Goal: Manage account settings

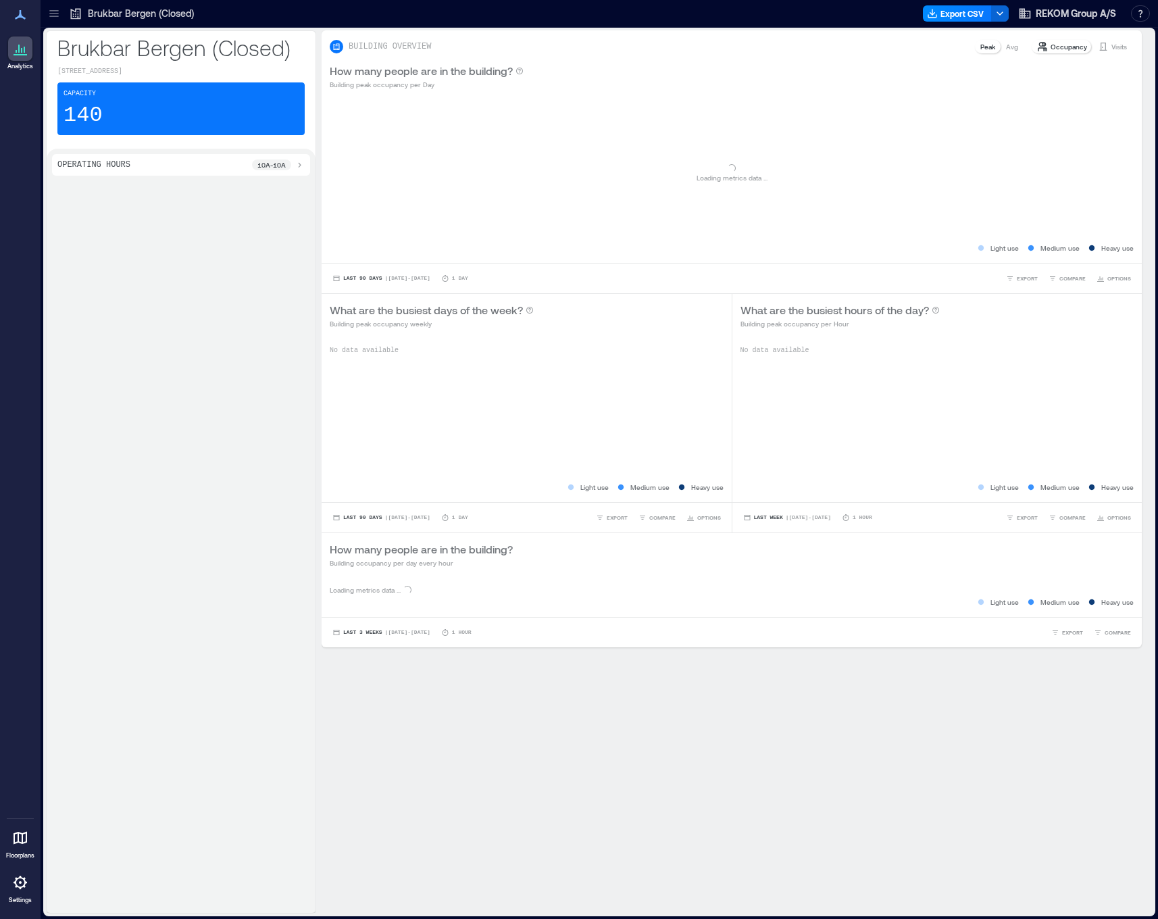
click at [15, 894] on div at bounding box center [20, 882] width 24 height 24
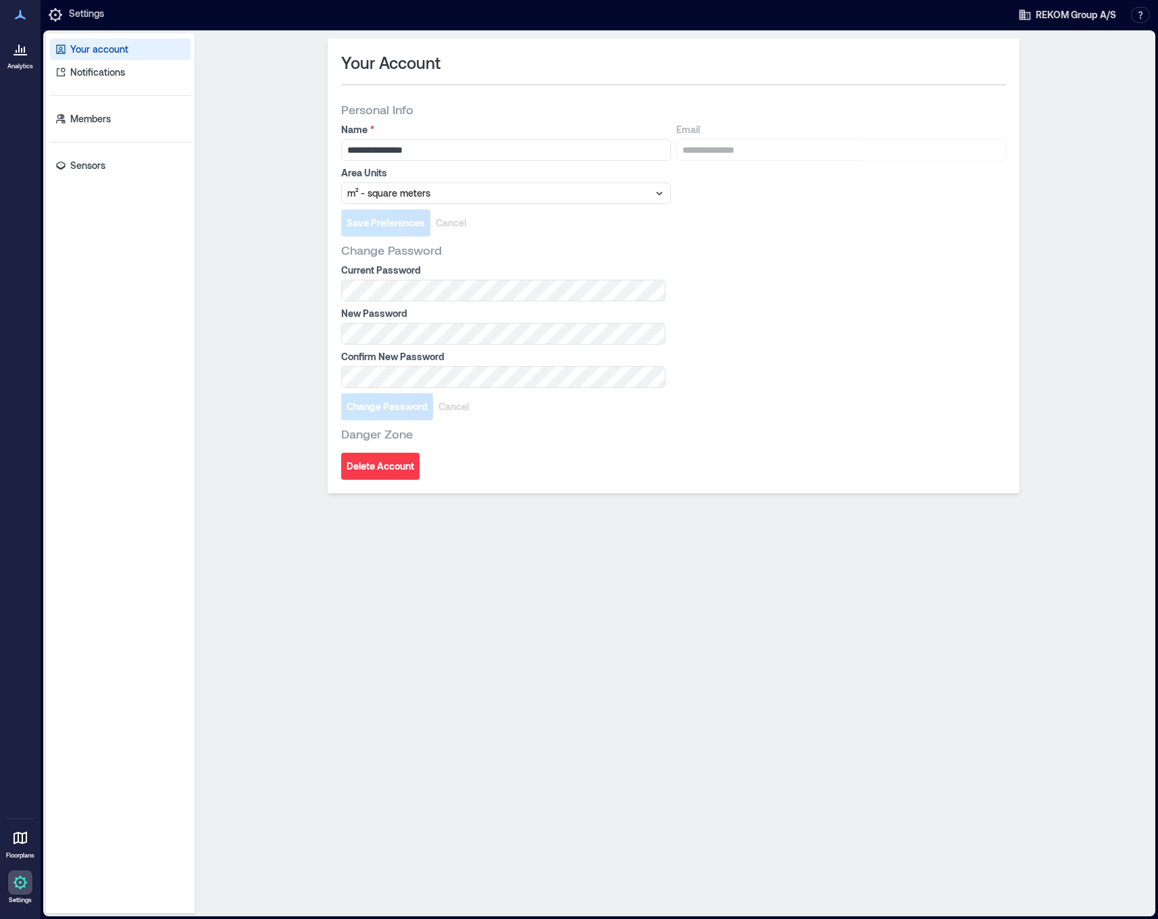
click at [113, 147] on div "Your account Notifications Members Sensors" at bounding box center [120, 473] width 149 height 880
click at [113, 163] on link "Sensors" at bounding box center [120, 166] width 141 height 22
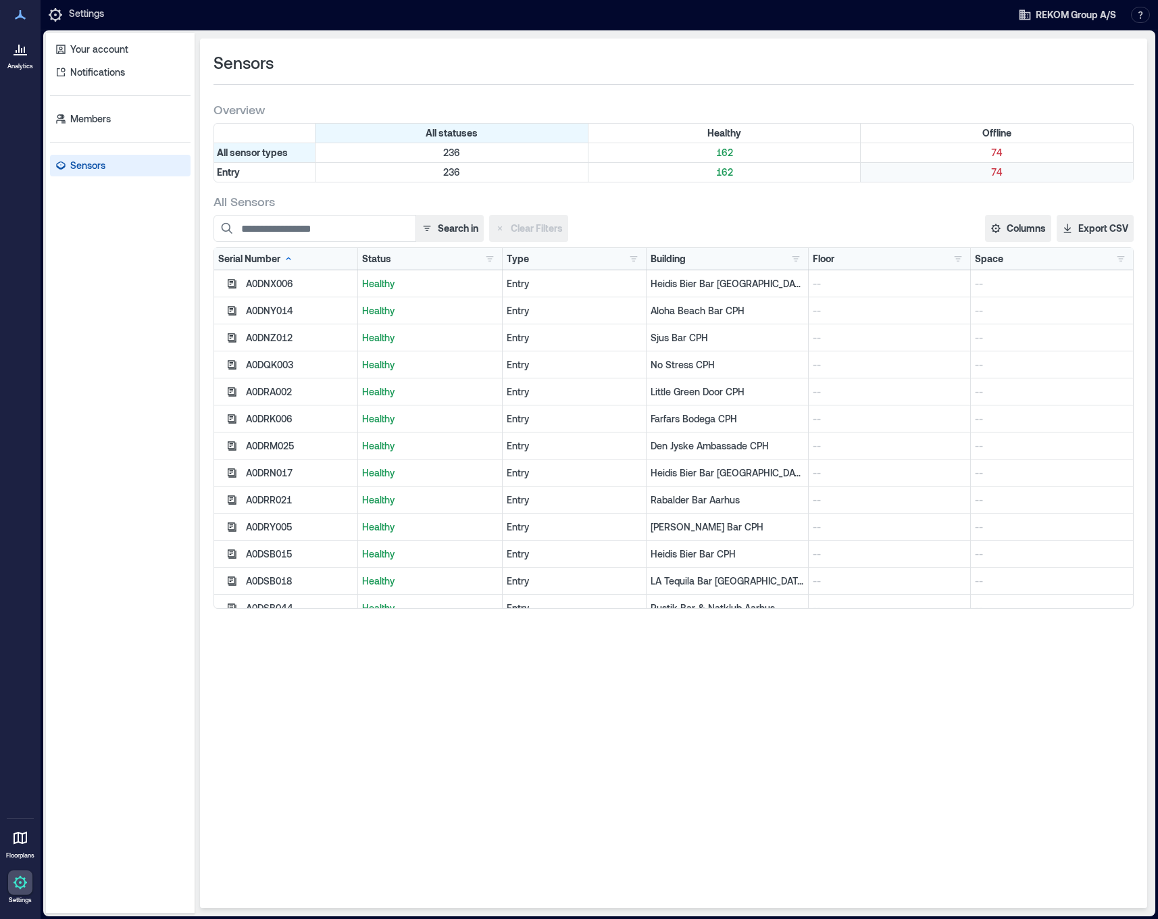
click at [974, 180] on div "74" at bounding box center [997, 172] width 272 height 19
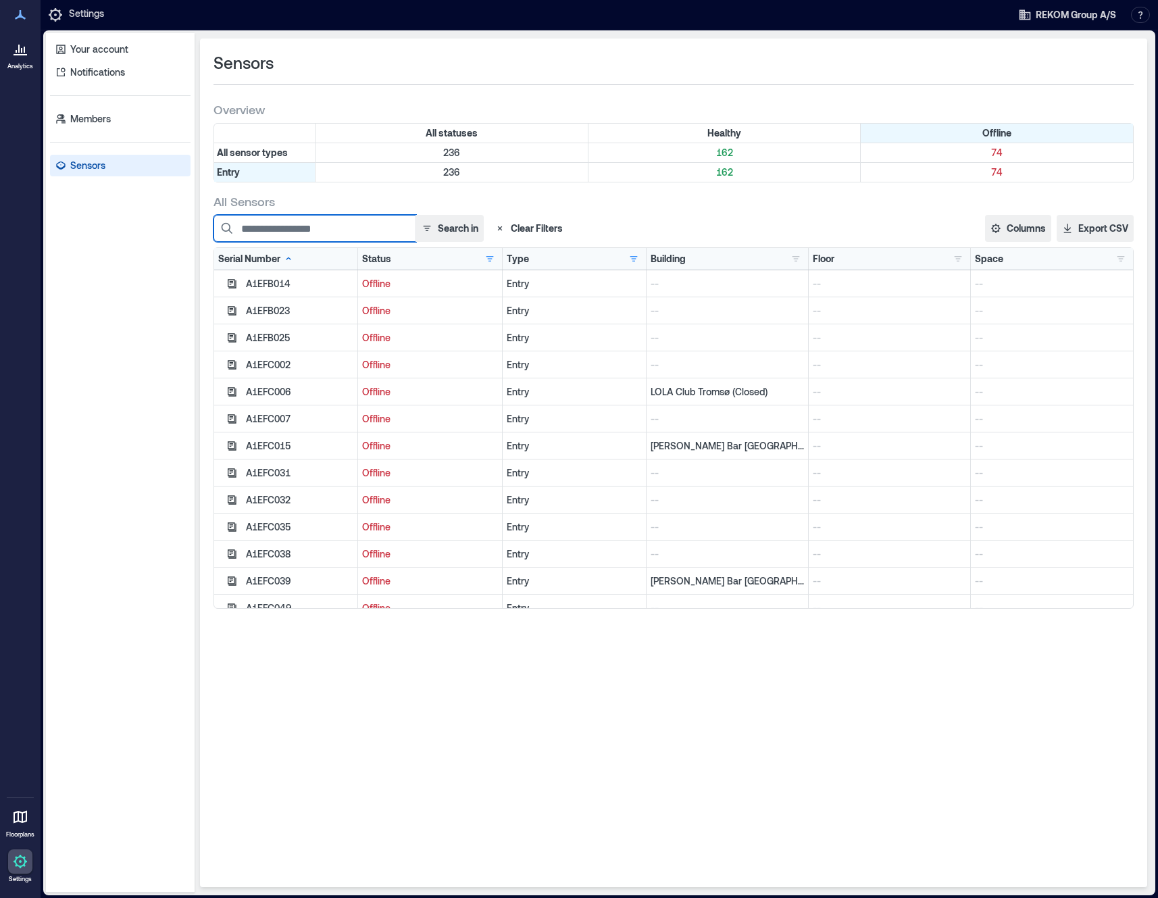
click at [322, 232] on input at bounding box center [314, 228] width 203 height 27
type input "*"
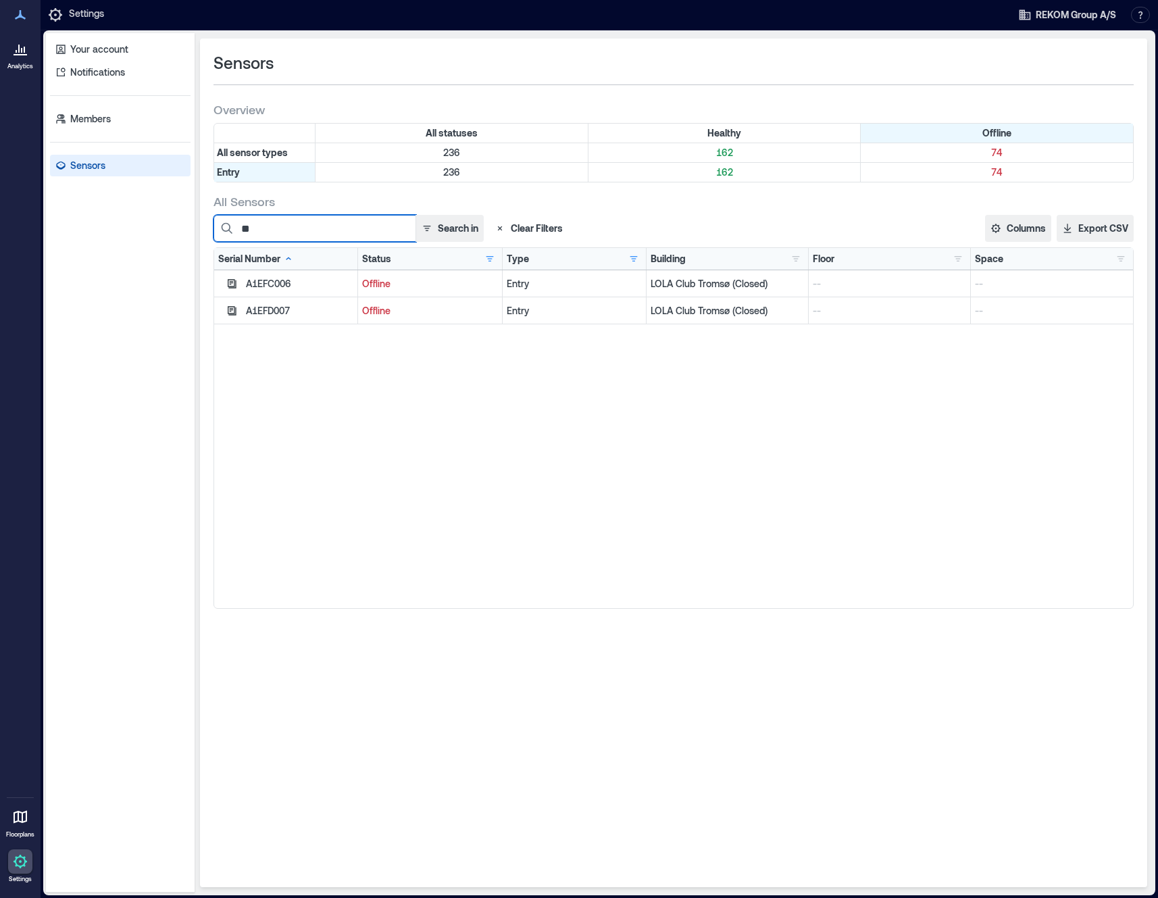
type input "*"
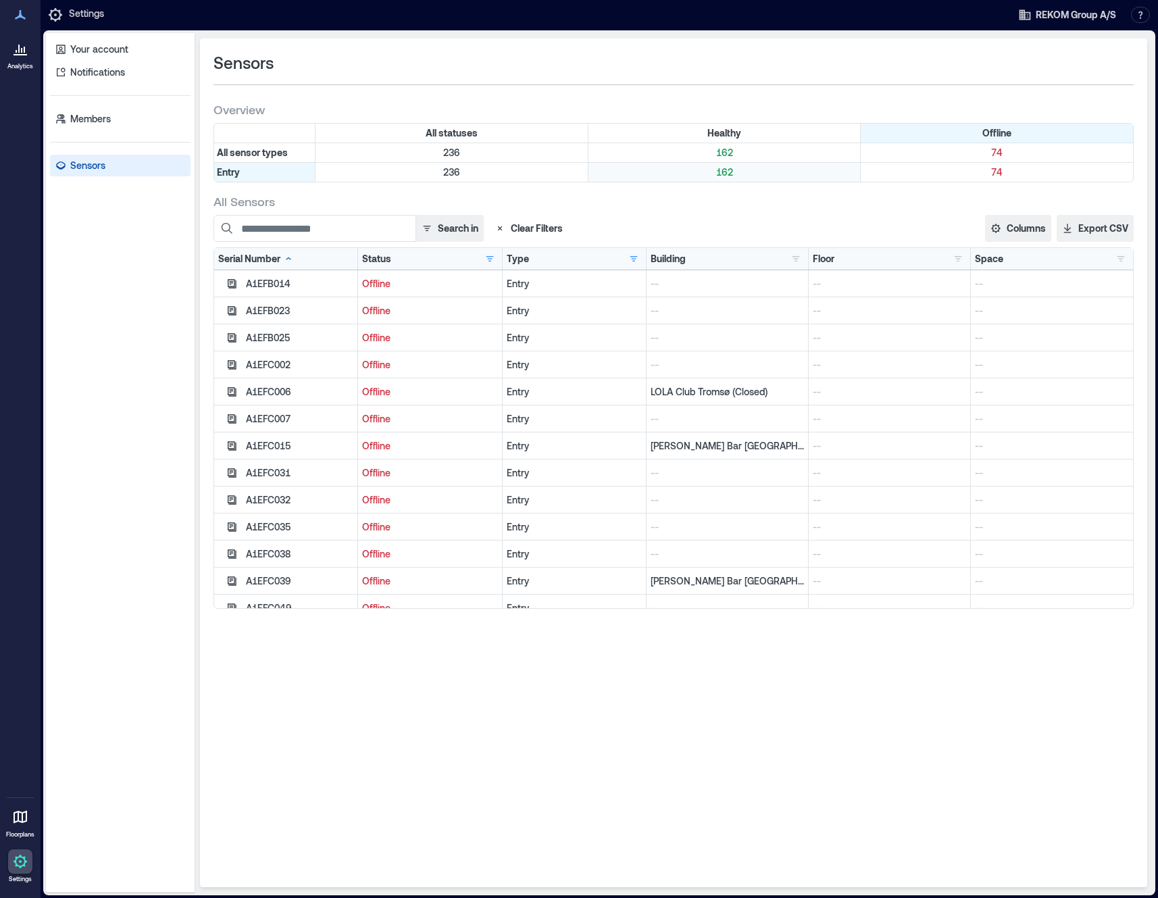
click at [680, 172] on p "162" at bounding box center [724, 172] width 267 height 14
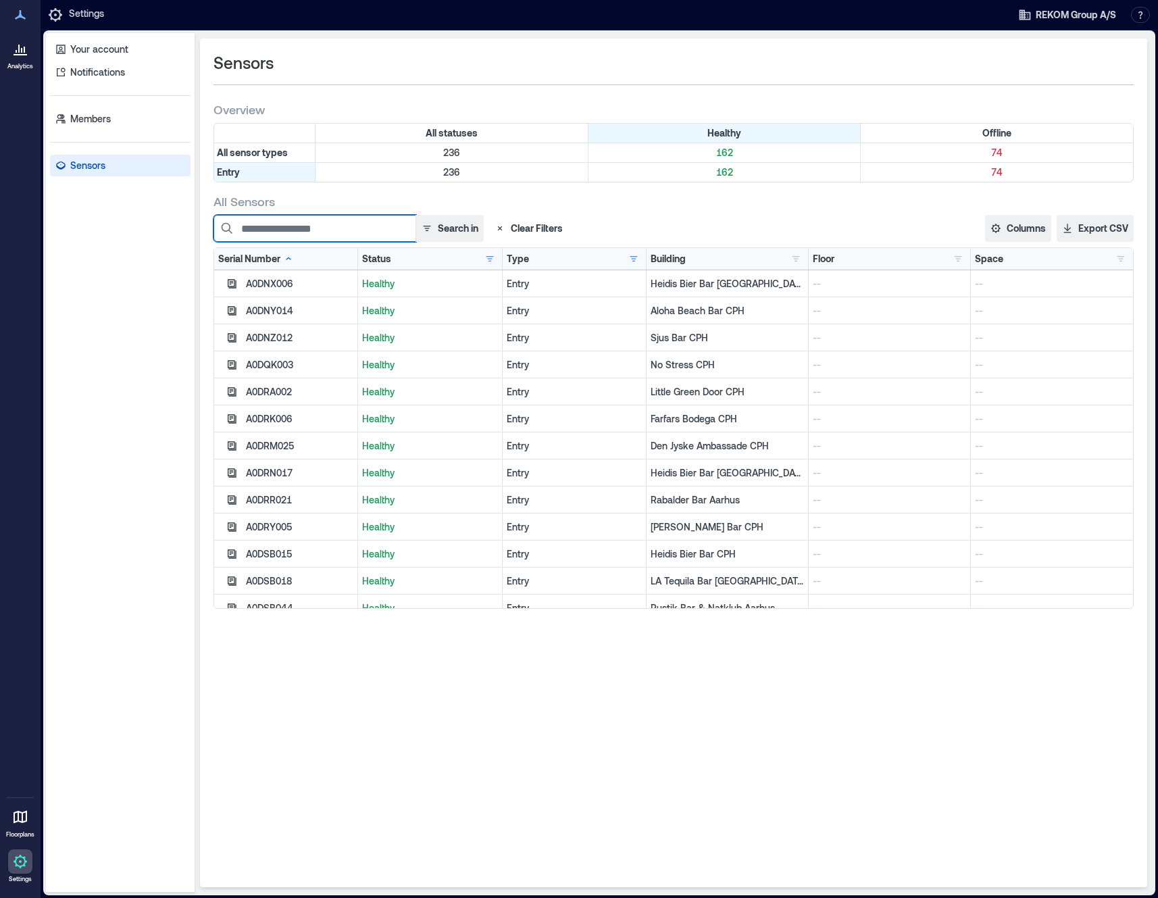
click at [295, 228] on input at bounding box center [314, 228] width 203 height 27
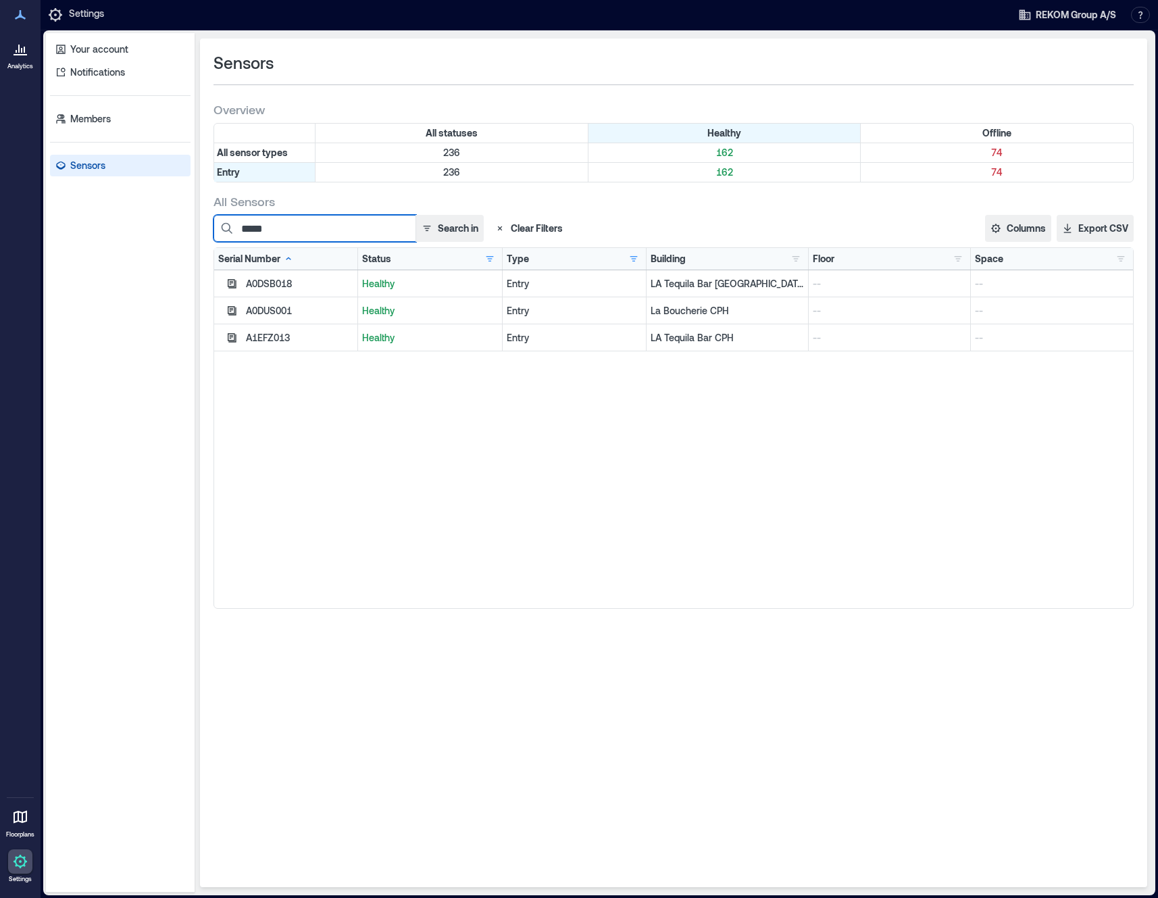
type input "******"
